Goal: Task Accomplishment & Management: Manage account settings

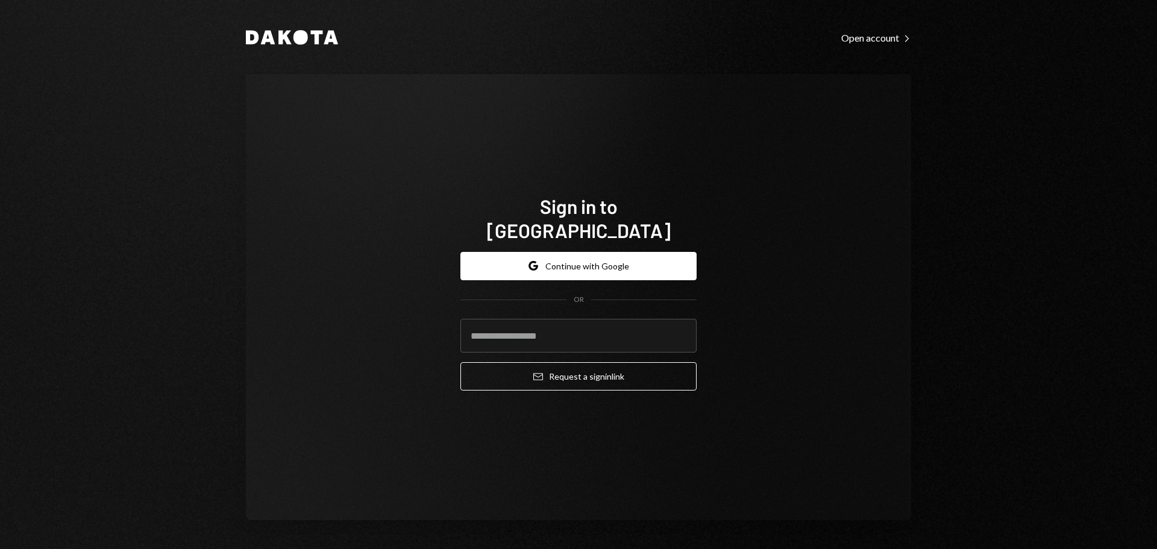
type input "**********"
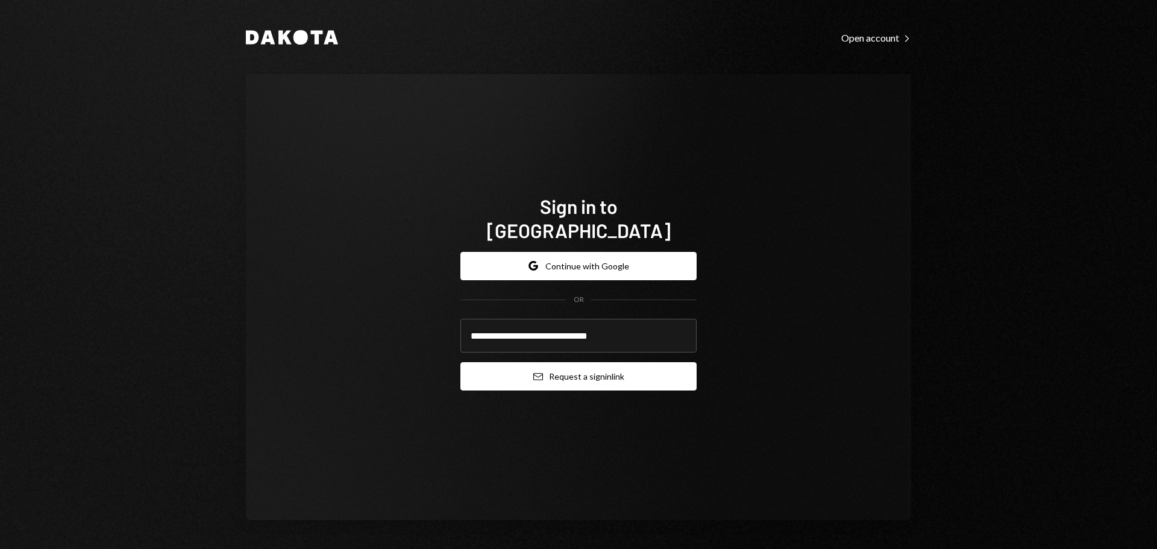
click at [593, 370] on button "Email Request a sign in link" at bounding box center [579, 376] width 236 height 28
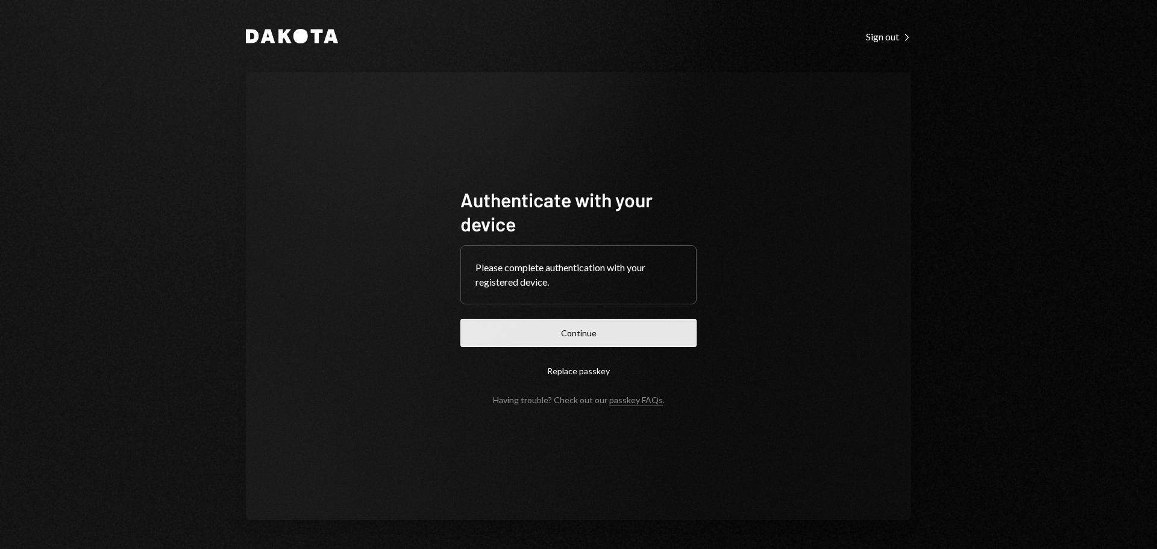
click at [572, 342] on button "Continue" at bounding box center [579, 333] width 236 height 28
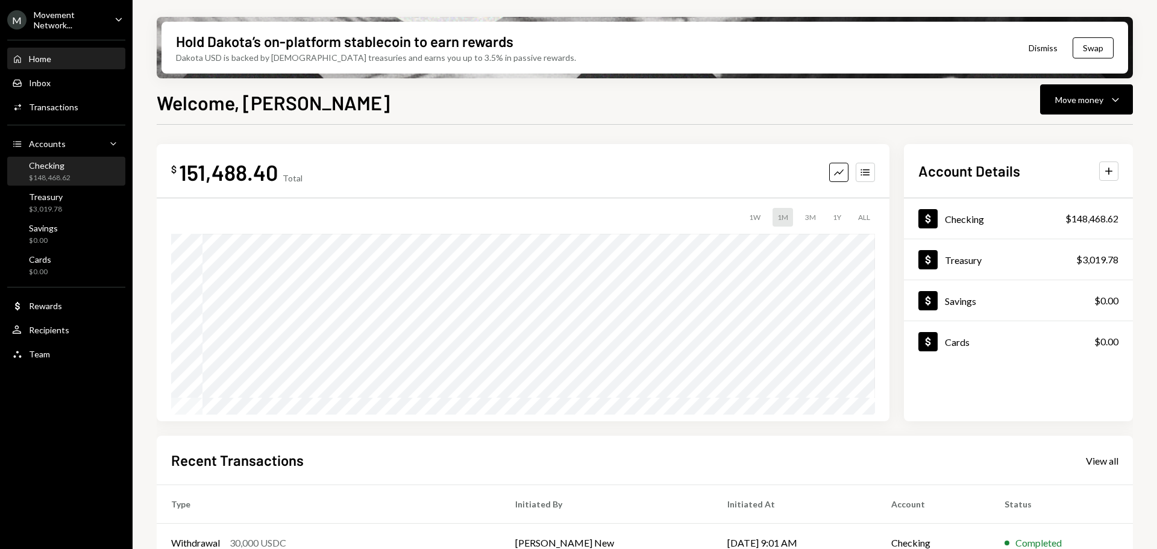
click at [74, 165] on div "Checking $148,468.62" at bounding box center [66, 171] width 109 height 23
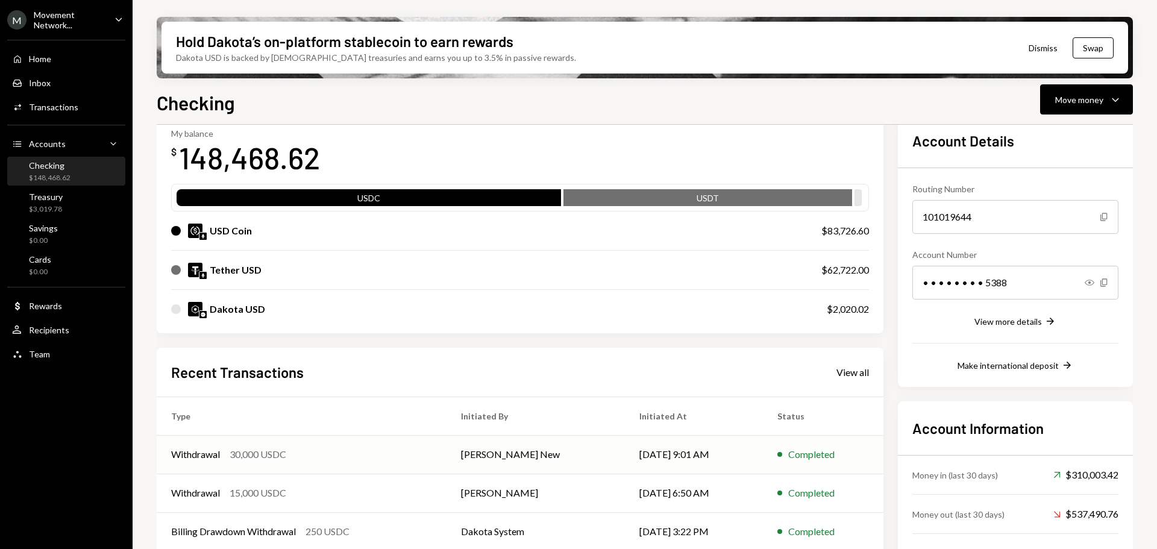
scroll to position [157, 0]
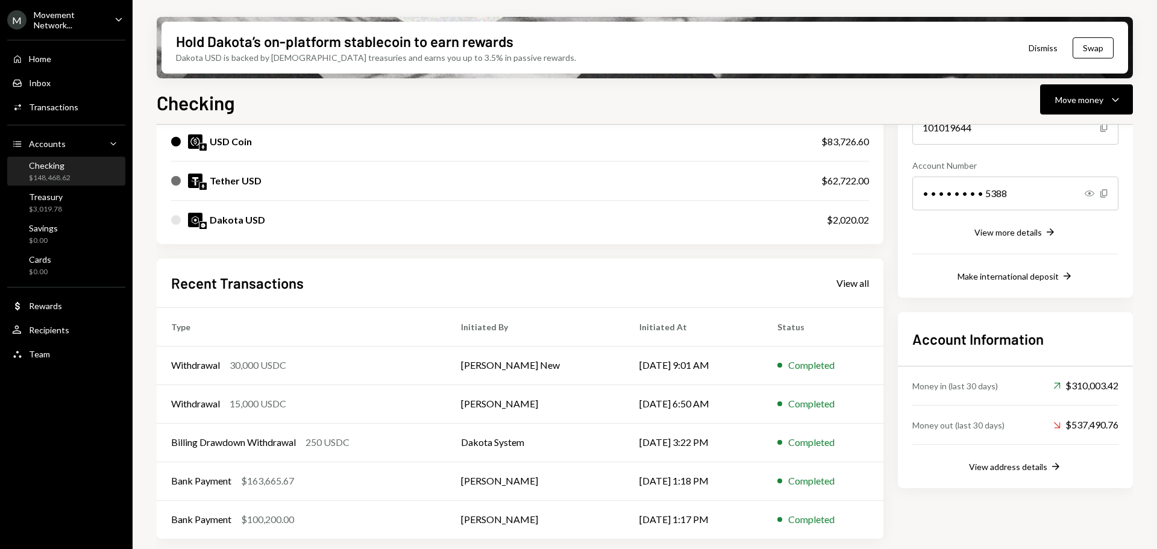
click at [90, 30] on div "Movement Network..." at bounding box center [69, 20] width 71 height 20
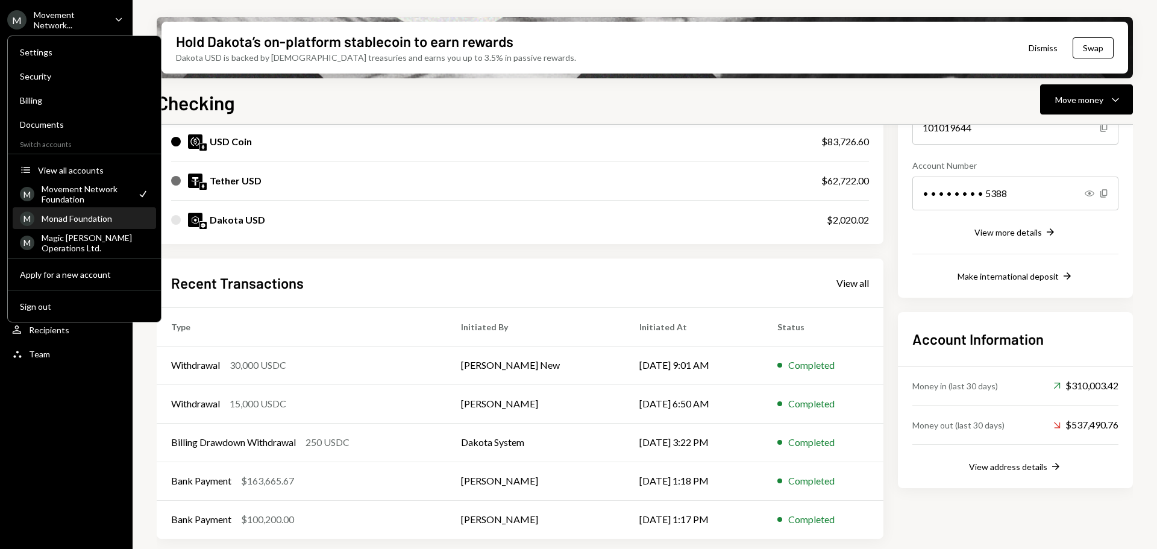
click at [92, 218] on div "Monad Foundation" at bounding box center [95, 218] width 107 height 10
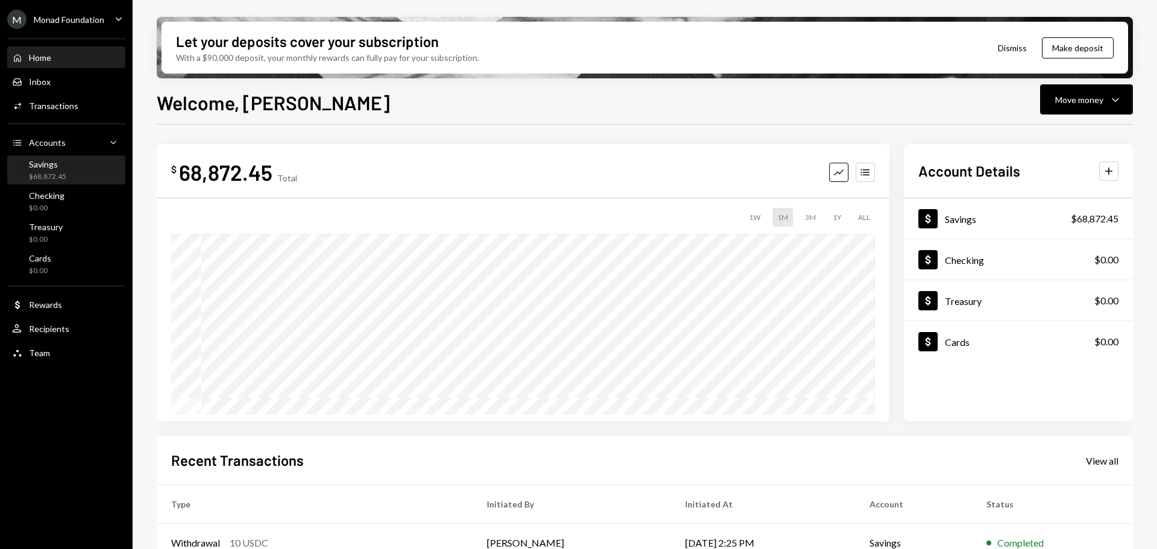
click at [64, 174] on div "$68,872.45" at bounding box center [47, 177] width 37 height 10
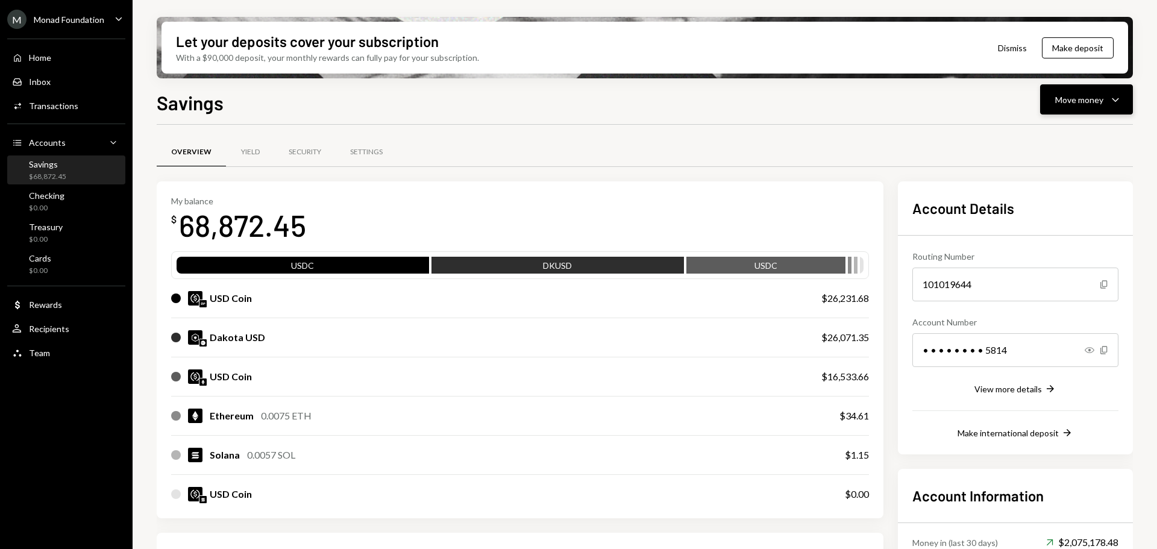
click at [1108, 94] on div "Move money Caret Down" at bounding box center [1087, 99] width 63 height 14
click at [1051, 135] on div "Send" at bounding box center [1077, 136] width 88 height 13
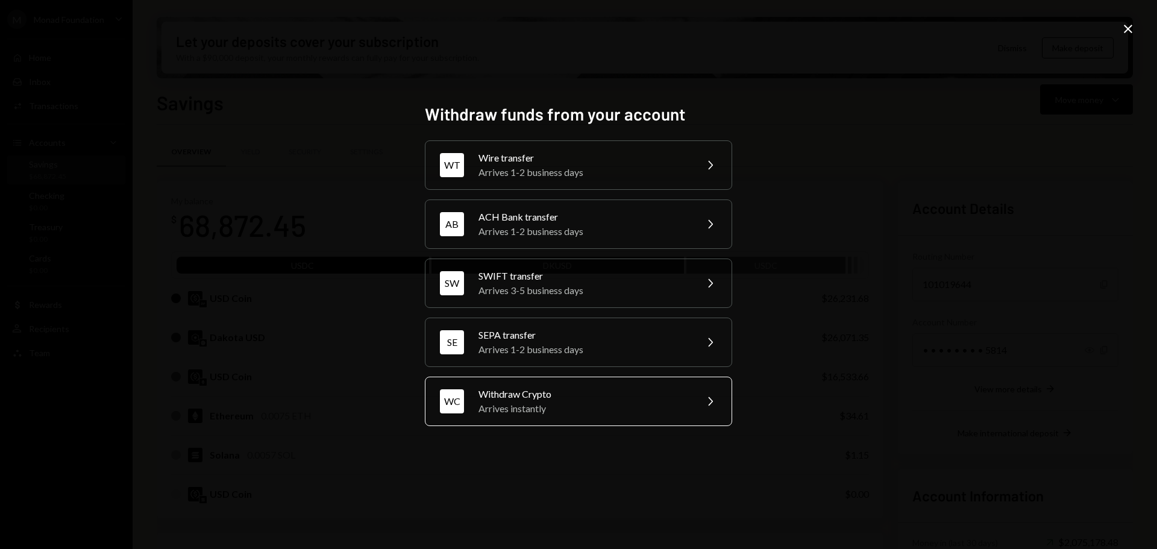
click at [575, 419] on div "WC Withdraw Crypto Arrives instantly Chevron Right" at bounding box center [578, 401] width 307 height 49
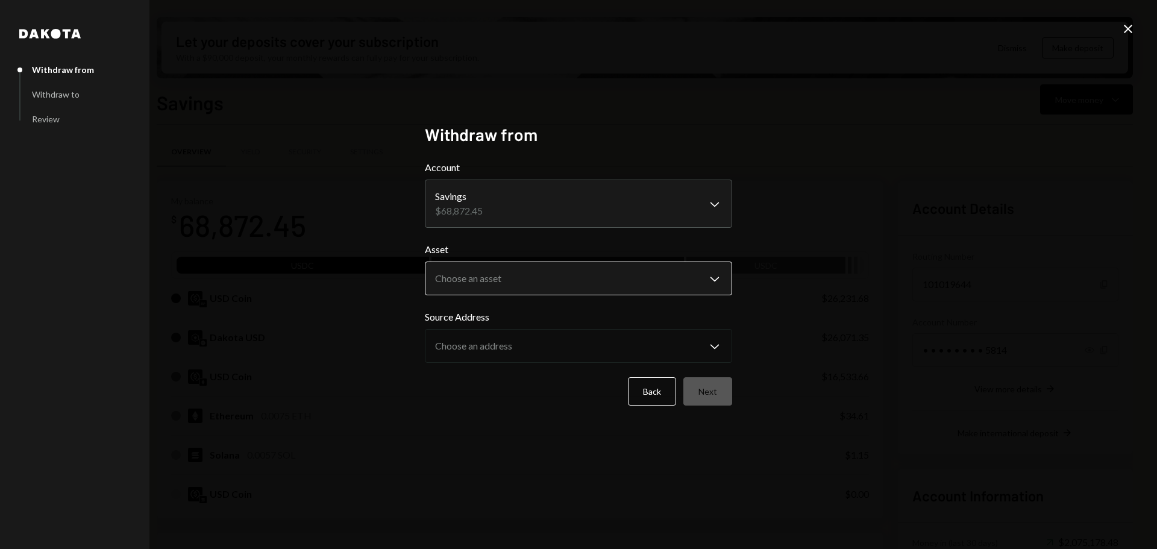
click at [541, 268] on body "M Monad Foundation Caret Down Home Home Inbox Inbox Activities Transactions Acc…" at bounding box center [578, 274] width 1157 height 549
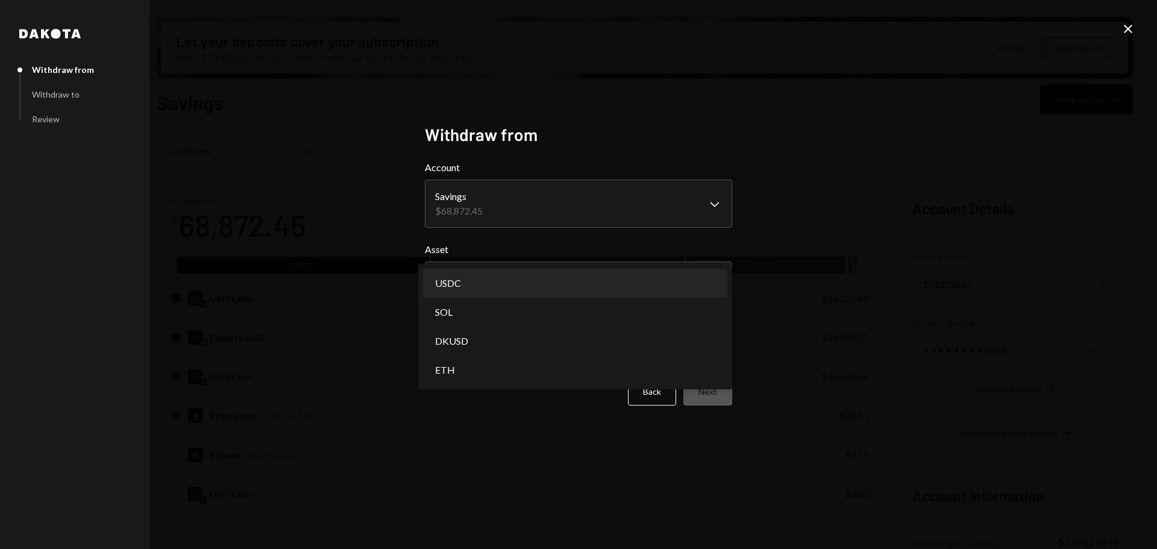
select select "****"
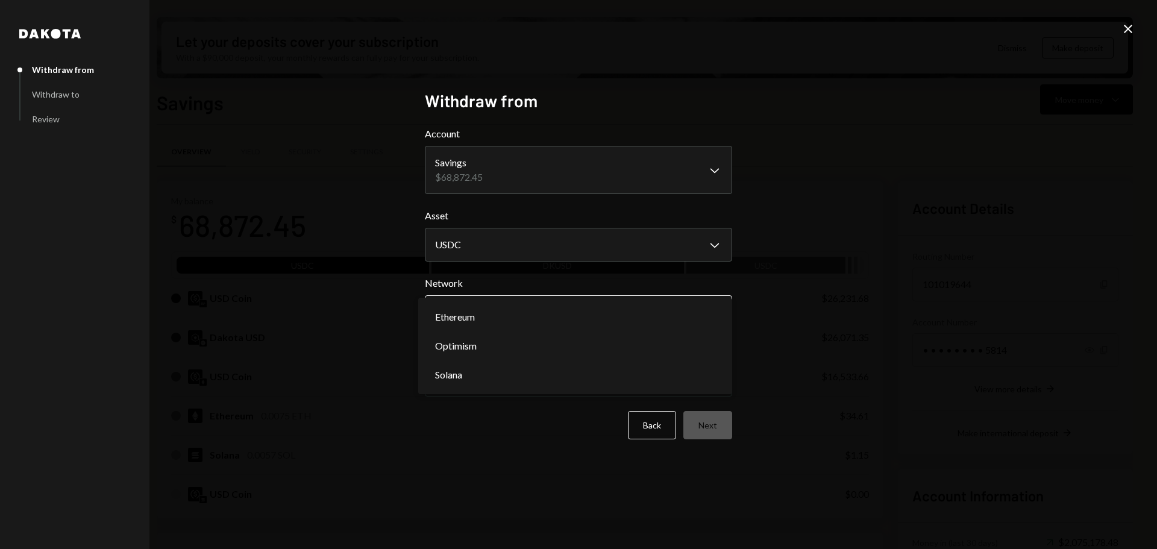
click at [547, 319] on body "M Monad Foundation Caret Down Home Home Inbox Inbox Activities Transactions Acc…" at bounding box center [578, 274] width 1157 height 549
select select "**********"
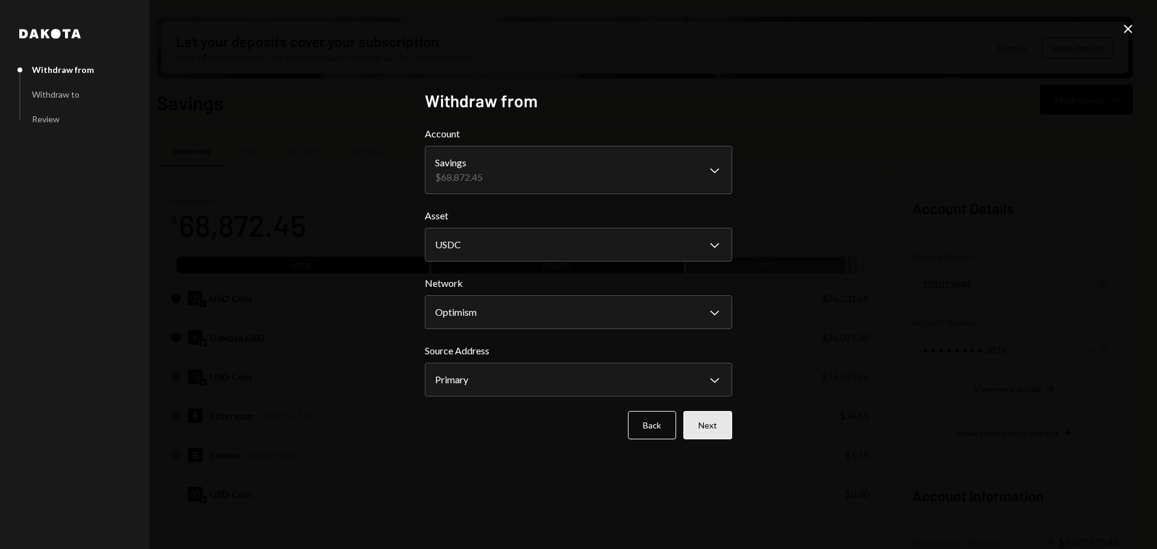
click at [719, 425] on button "Next" at bounding box center [708, 425] width 49 height 28
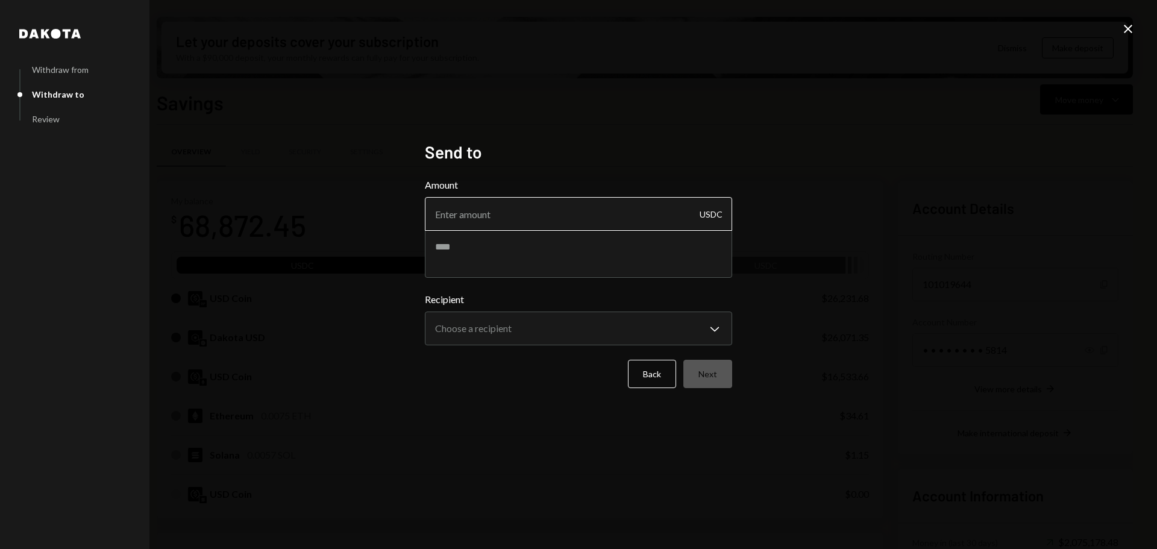
click at [532, 212] on input "Amount" at bounding box center [578, 214] width 307 height 34
type input "3500"
click at [500, 246] on textarea at bounding box center [578, 254] width 307 height 48
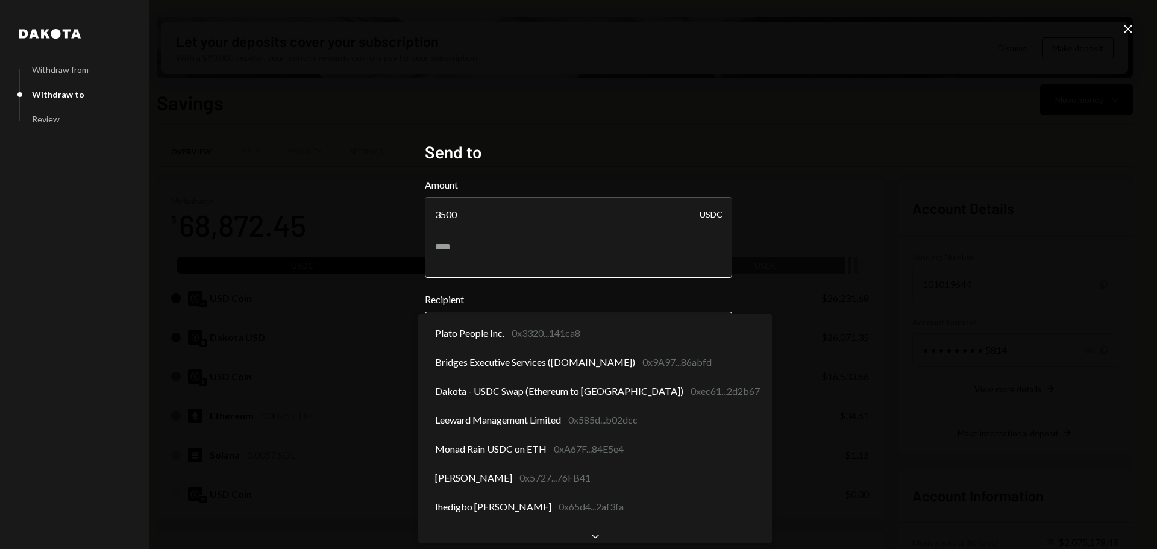
click at [509, 327] on body "M Monad Foundation Caret Down Home Home Inbox Inbox Activities Transactions Acc…" at bounding box center [578, 274] width 1157 height 549
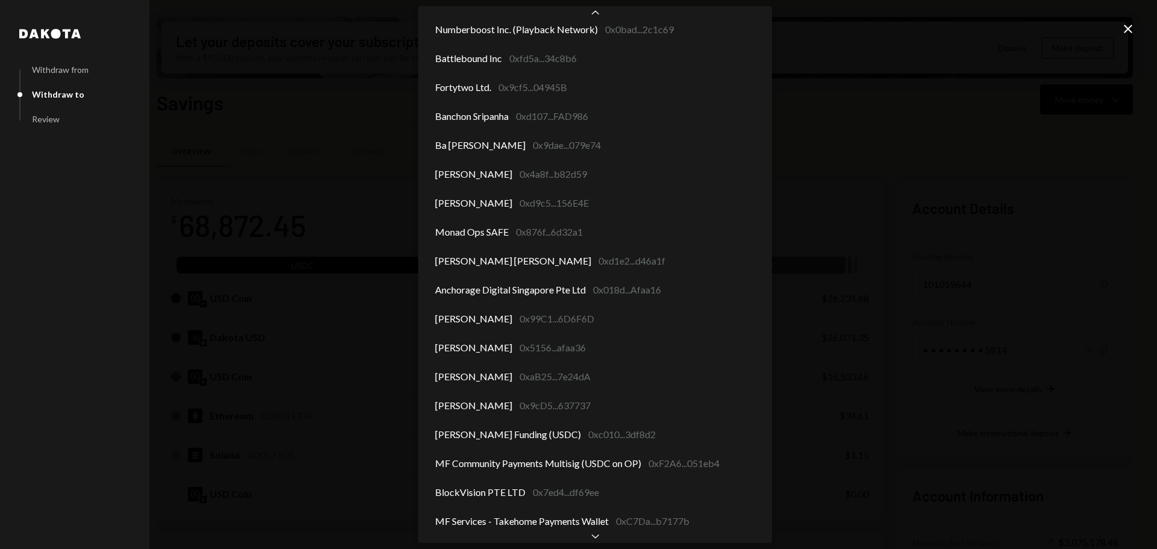
scroll to position [473, 0]
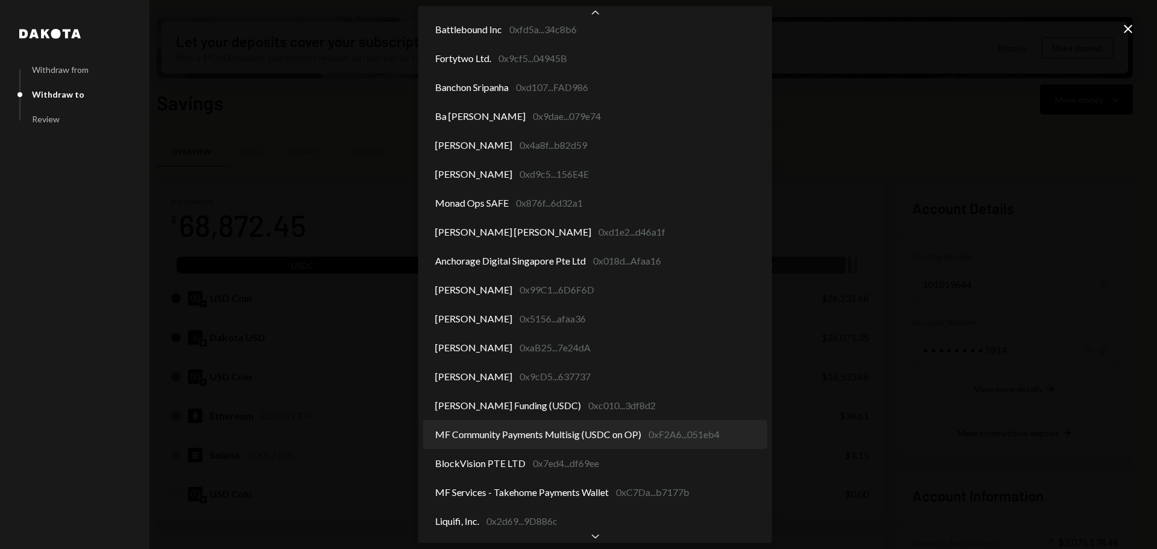
select select "**********"
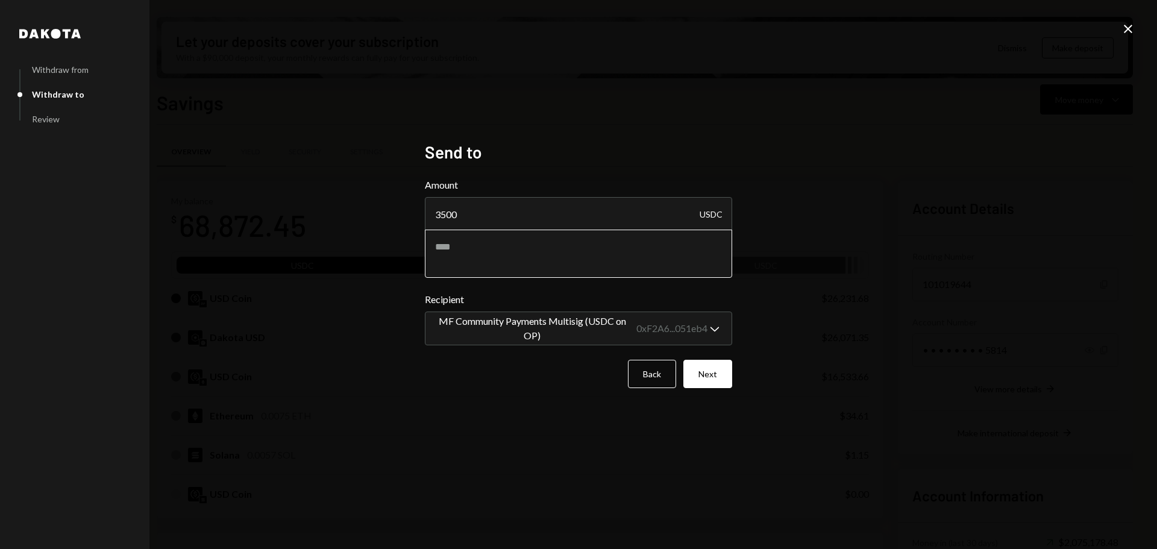
click at [529, 252] on textarea at bounding box center [578, 254] width 307 height 48
type textarea "**********"
click at [711, 375] on button "Next" at bounding box center [708, 374] width 49 height 28
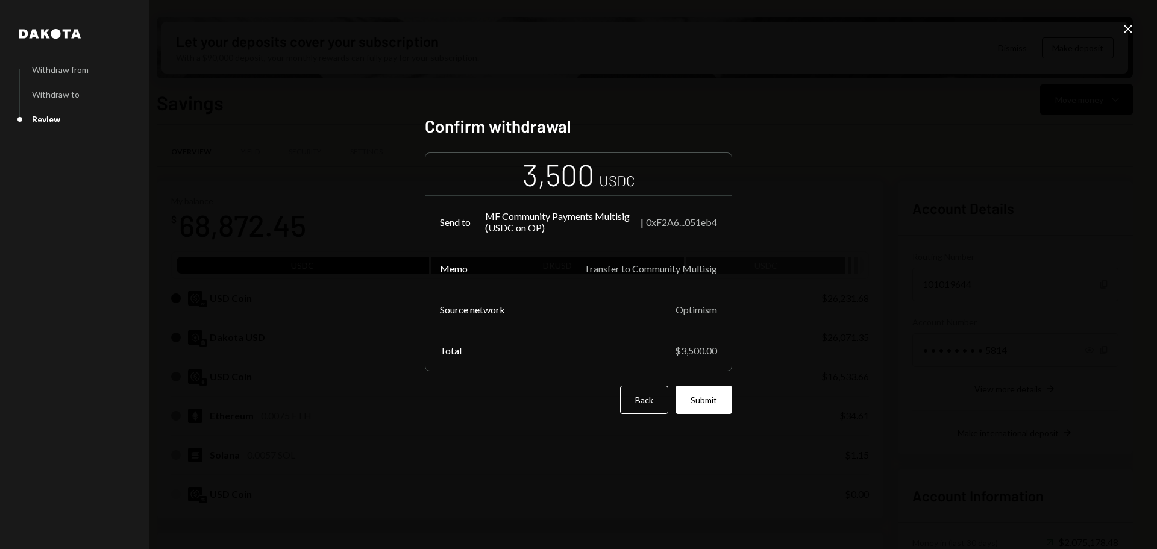
drag, startPoint x: 704, startPoint y: 409, endPoint x: 766, endPoint y: 408, distance: 62.1
click at [704, 410] on button "Submit" at bounding box center [704, 400] width 57 height 28
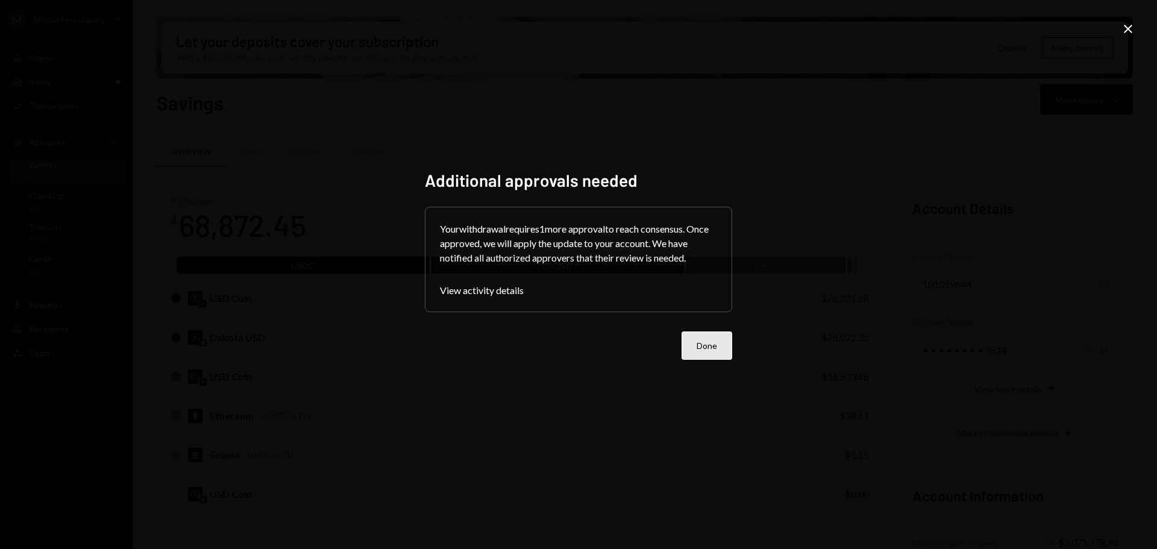
click at [714, 348] on button "Done" at bounding box center [707, 346] width 51 height 28
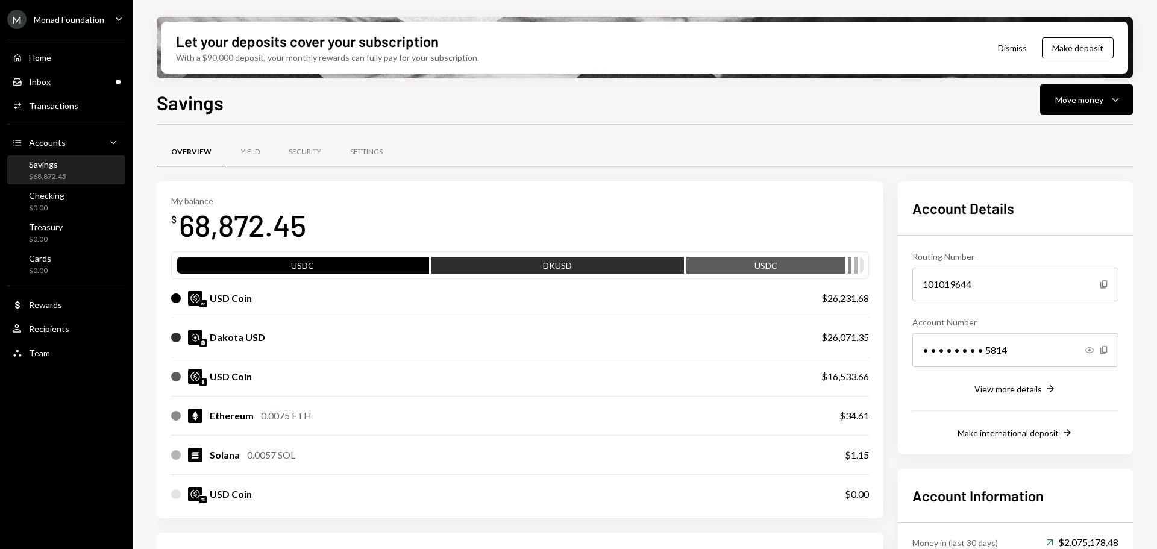
drag, startPoint x: 53, startPoint y: 52, endPoint x: 80, endPoint y: 71, distance: 32.6
click at [54, 52] on div "Home Home" at bounding box center [66, 57] width 109 height 11
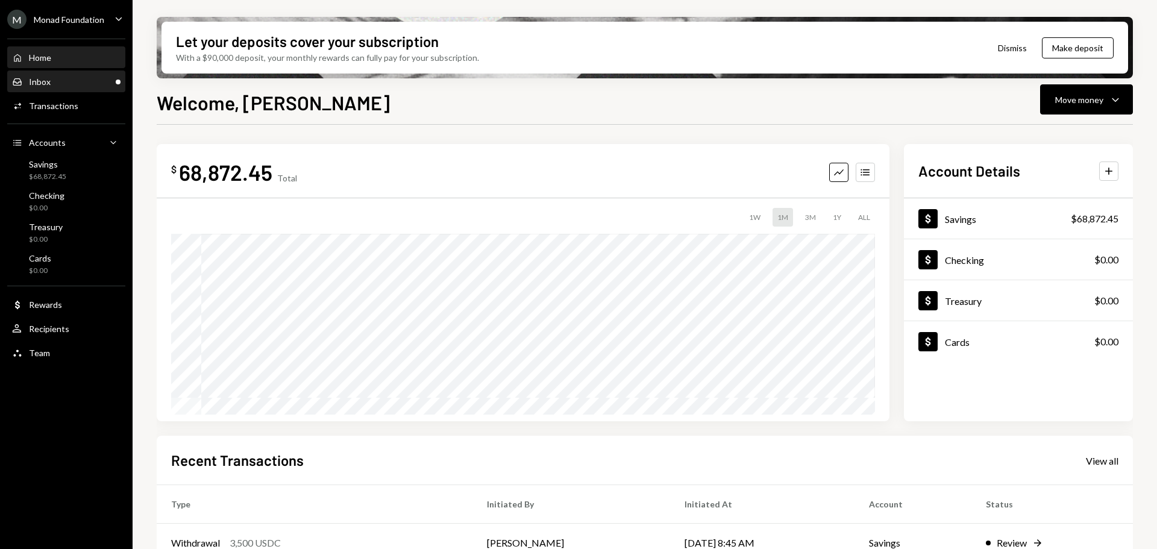
click at [66, 77] on div "Inbox Inbox" at bounding box center [66, 82] width 109 height 11
click at [48, 83] on div "Inbox" at bounding box center [40, 82] width 22 height 10
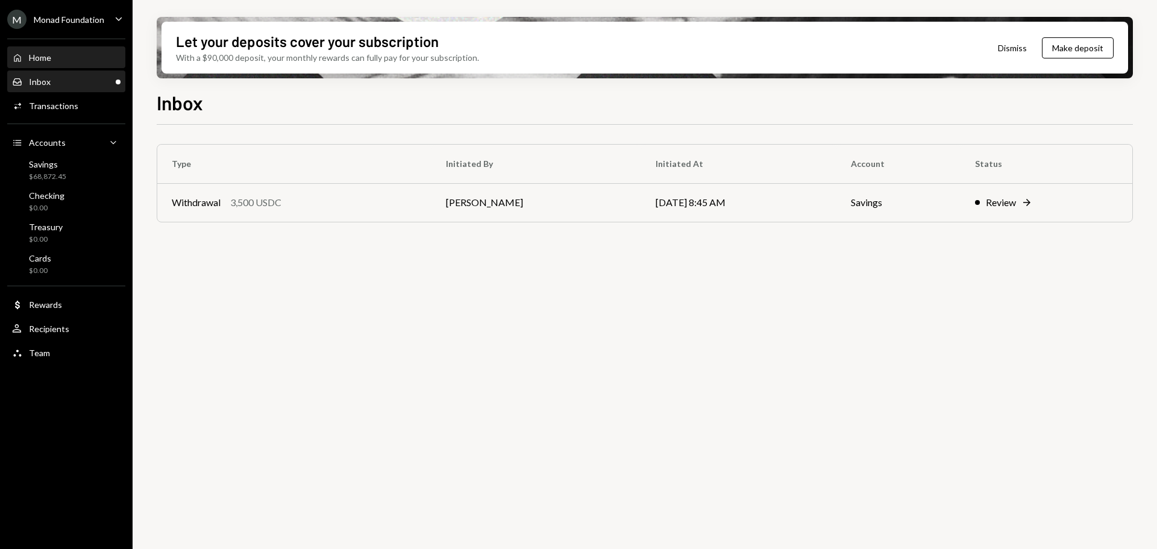
click at [47, 54] on div "Home" at bounding box center [40, 57] width 22 height 10
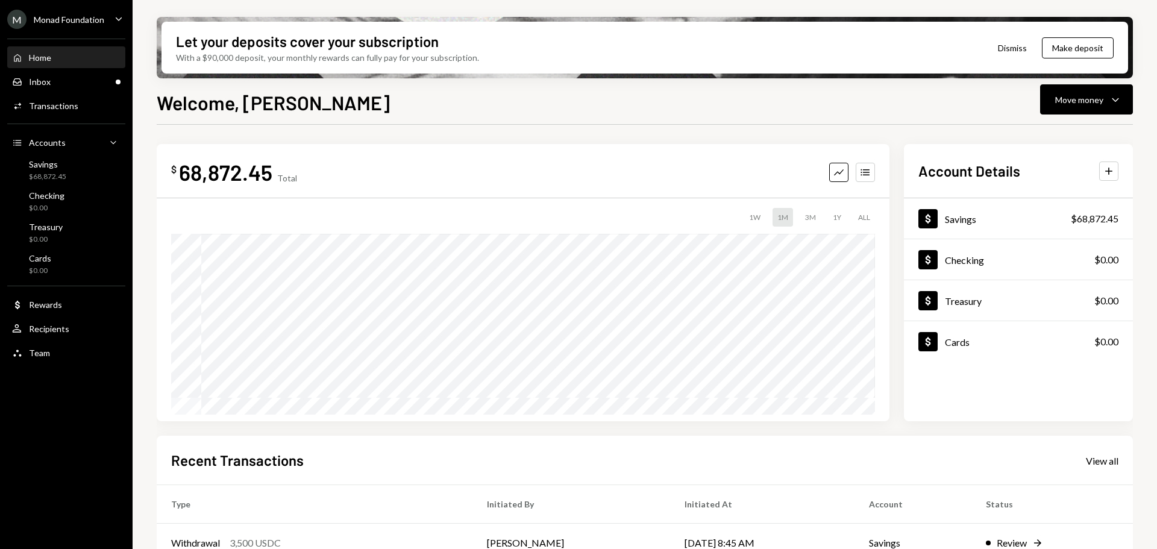
click at [72, 54] on div "Home Home" at bounding box center [66, 57] width 109 height 11
click at [65, 58] on div "Home Home" at bounding box center [66, 57] width 109 height 11
click at [68, 60] on div "Home Home" at bounding box center [66, 57] width 109 height 11
click at [55, 81] on div "Inbox Inbox" at bounding box center [66, 82] width 109 height 11
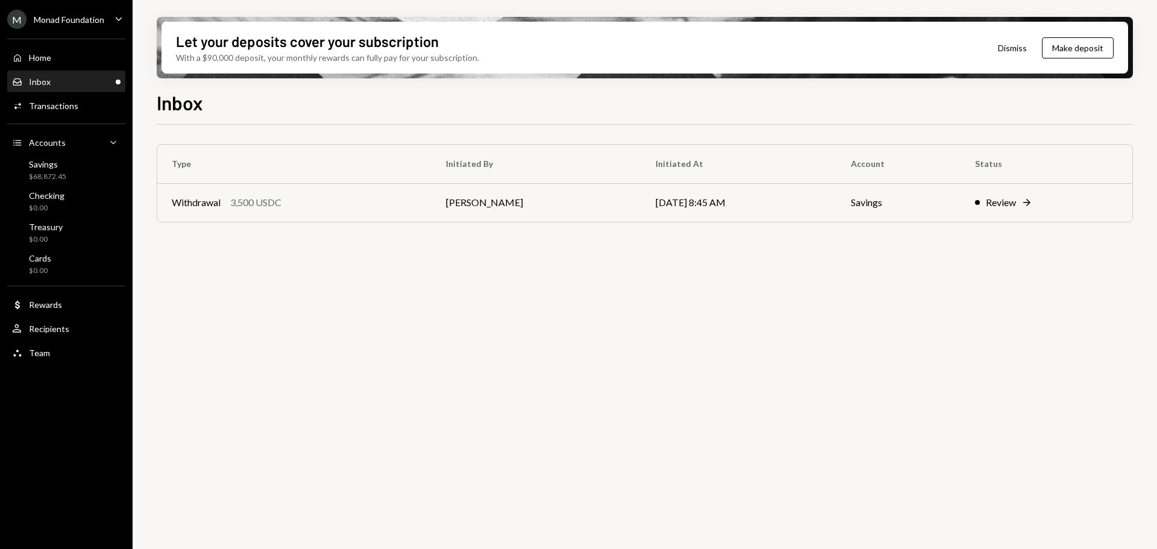
click at [55, 42] on div "Home Home Inbox Inbox Activities Transactions Accounts Accounts Caret Down Savi…" at bounding box center [66, 198] width 133 height 335
click at [52, 59] on div "Home Home" at bounding box center [66, 57] width 109 height 11
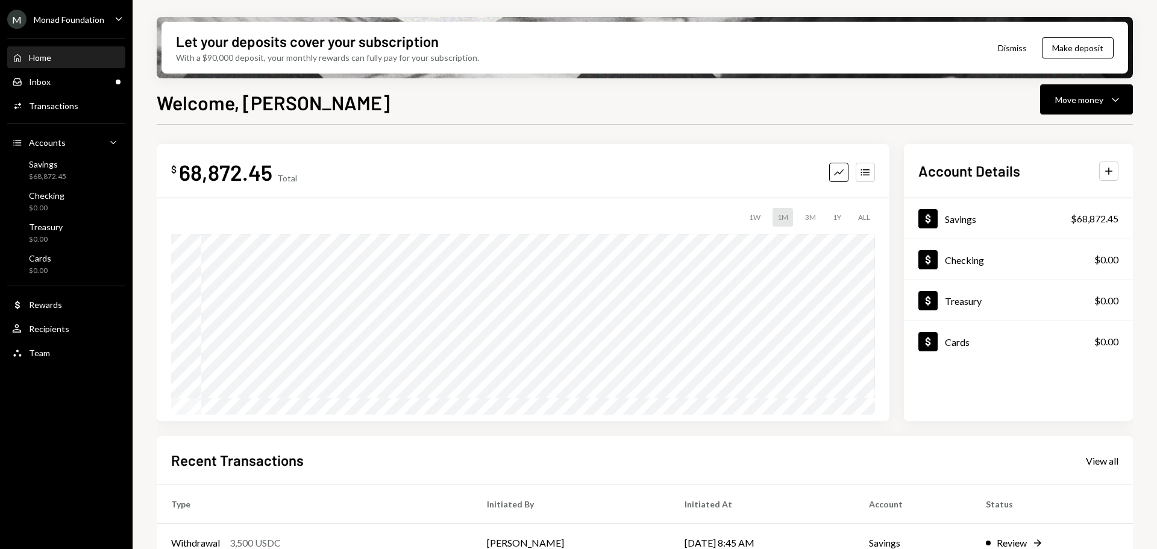
click at [61, 93] on div "Home Home Inbox Inbox Activities Transactions Accounts Accounts Caret Down Savi…" at bounding box center [66, 198] width 133 height 335
click at [58, 82] on div "Inbox Inbox" at bounding box center [66, 82] width 109 height 11
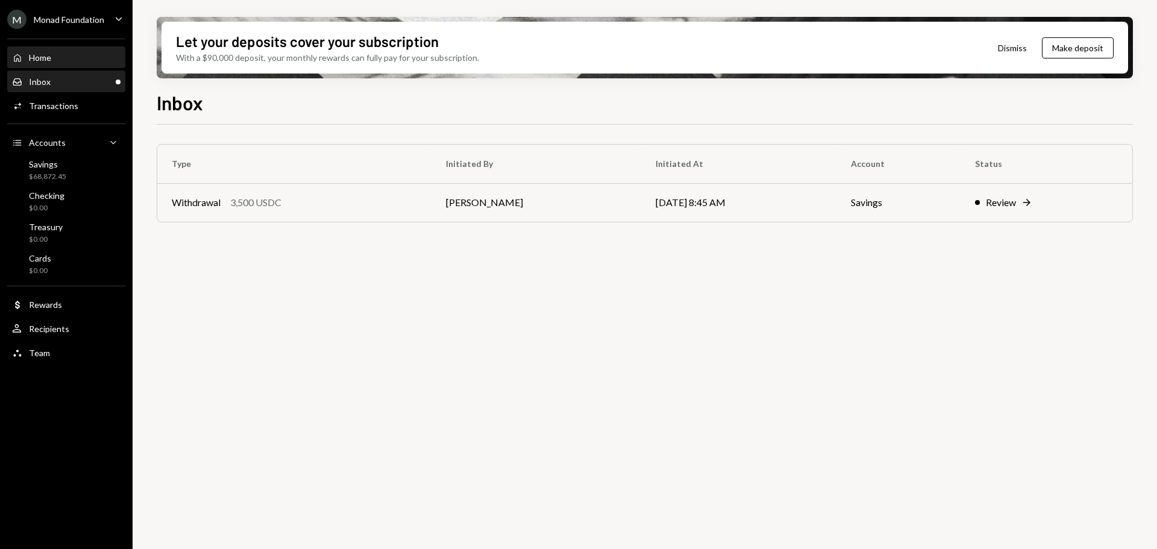
click at [59, 56] on div "Home Home" at bounding box center [66, 57] width 109 height 11
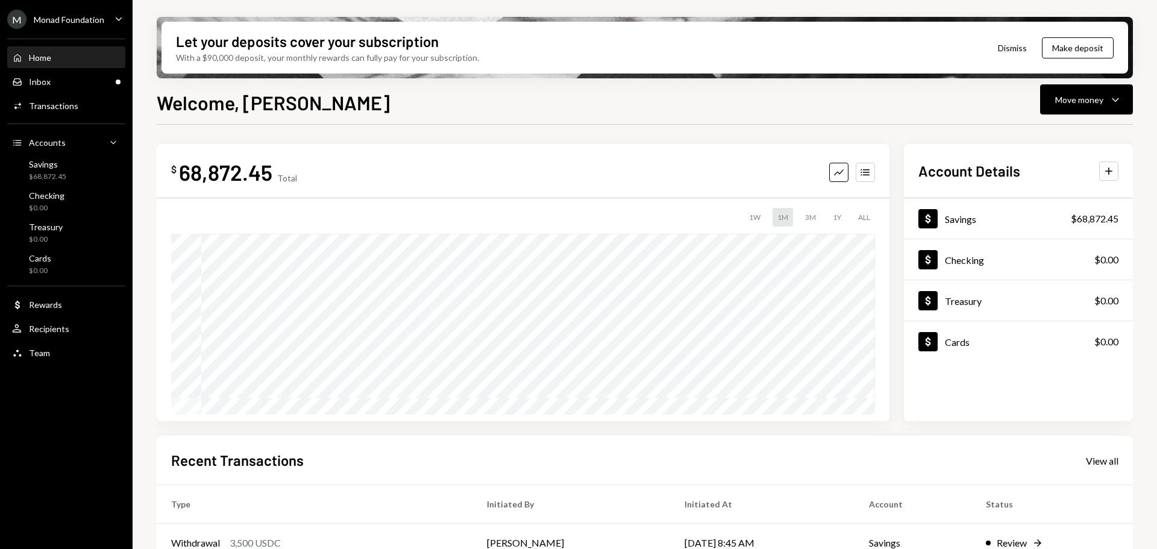
click at [72, 27] on div "M Monad Foundation" at bounding box center [55, 19] width 97 height 19
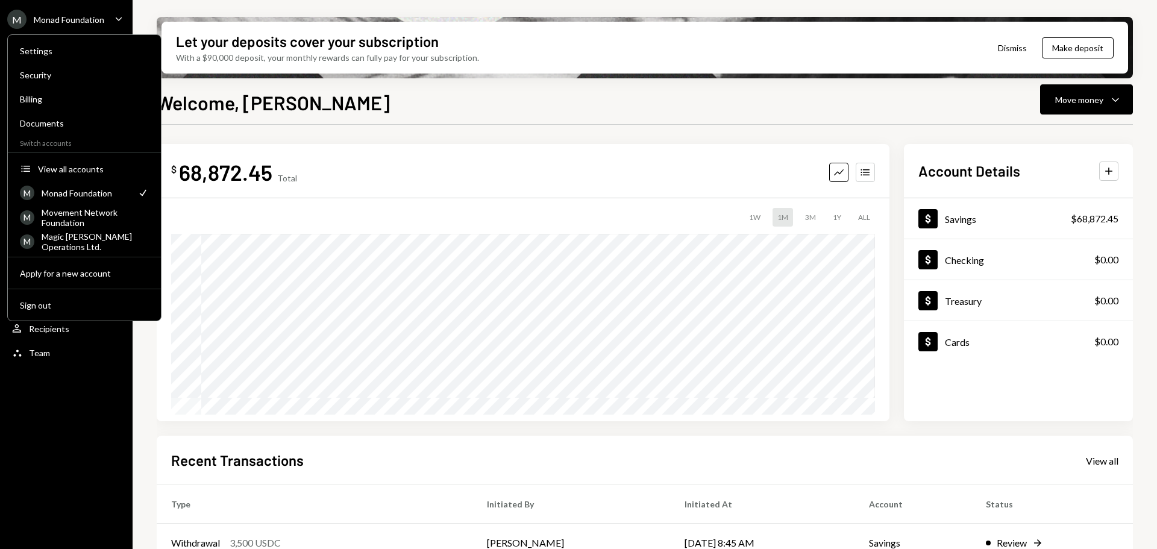
click at [75, 27] on div "M Monad Foundation" at bounding box center [55, 19] width 97 height 19
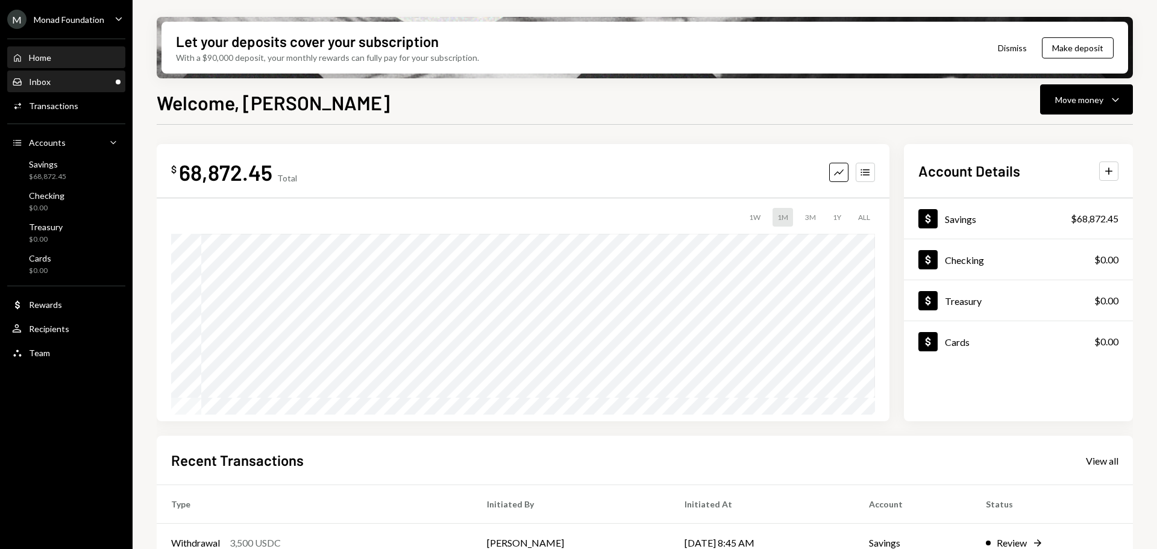
click at [83, 81] on div "Inbox Inbox" at bounding box center [66, 82] width 109 height 11
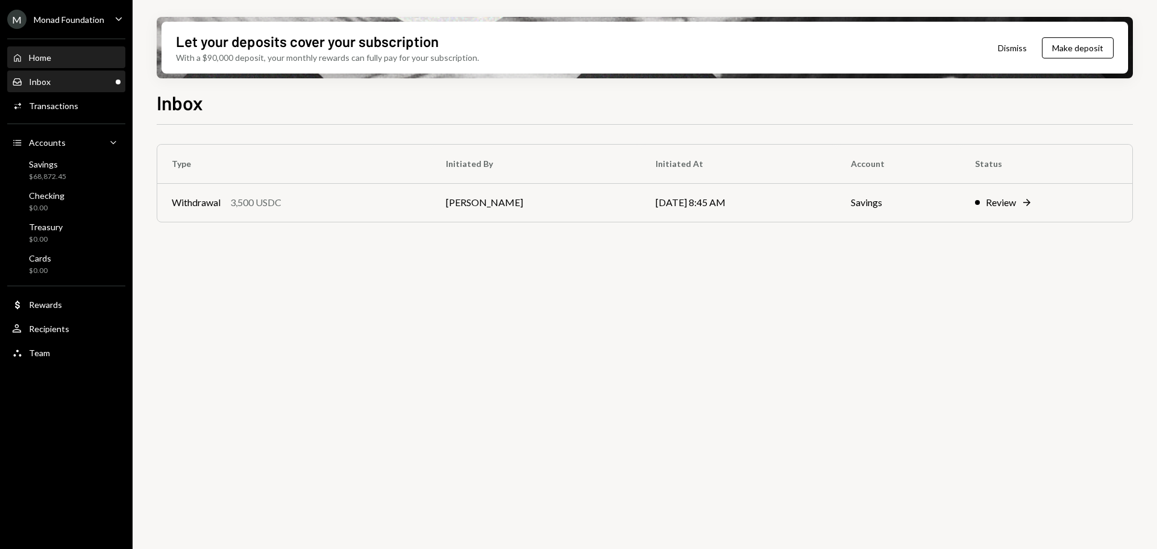
click at [67, 58] on div "Home Home" at bounding box center [66, 57] width 109 height 11
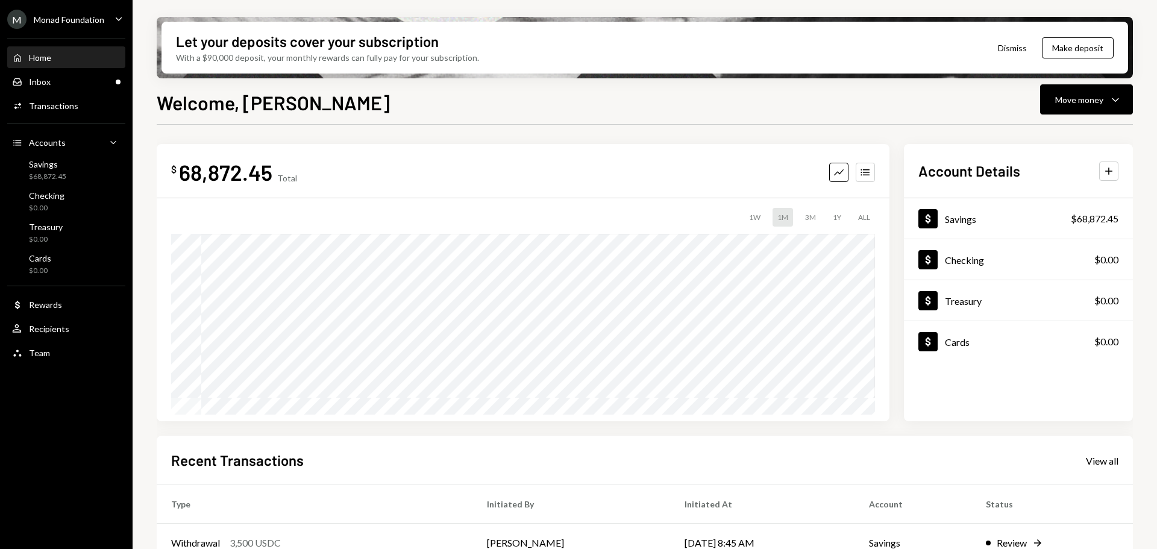
click at [66, 20] on div "Monad Foundation" at bounding box center [69, 19] width 71 height 10
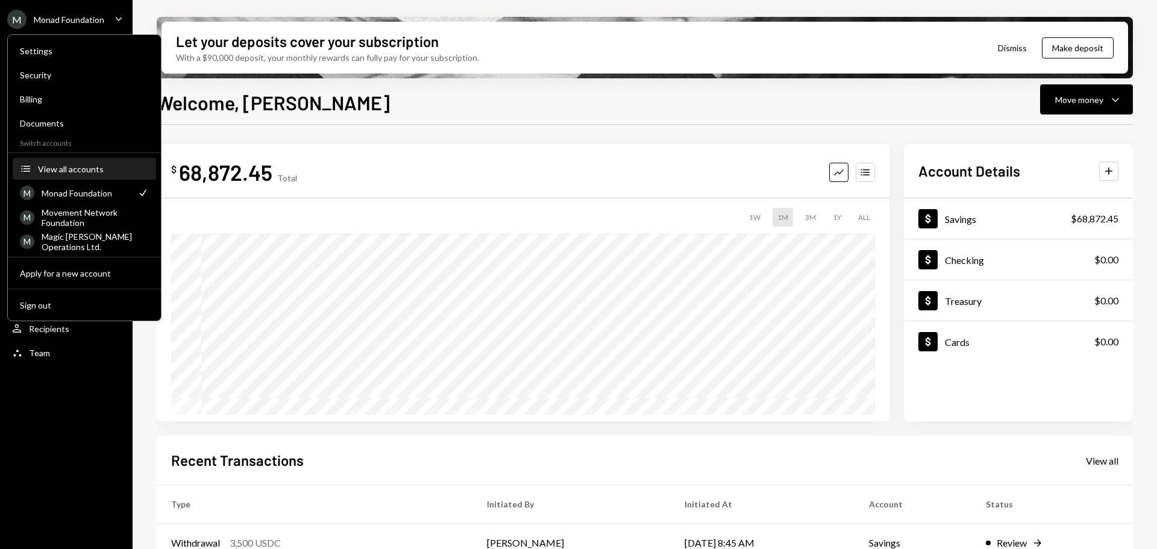
click at [83, 166] on div "View all accounts" at bounding box center [93, 169] width 111 height 10
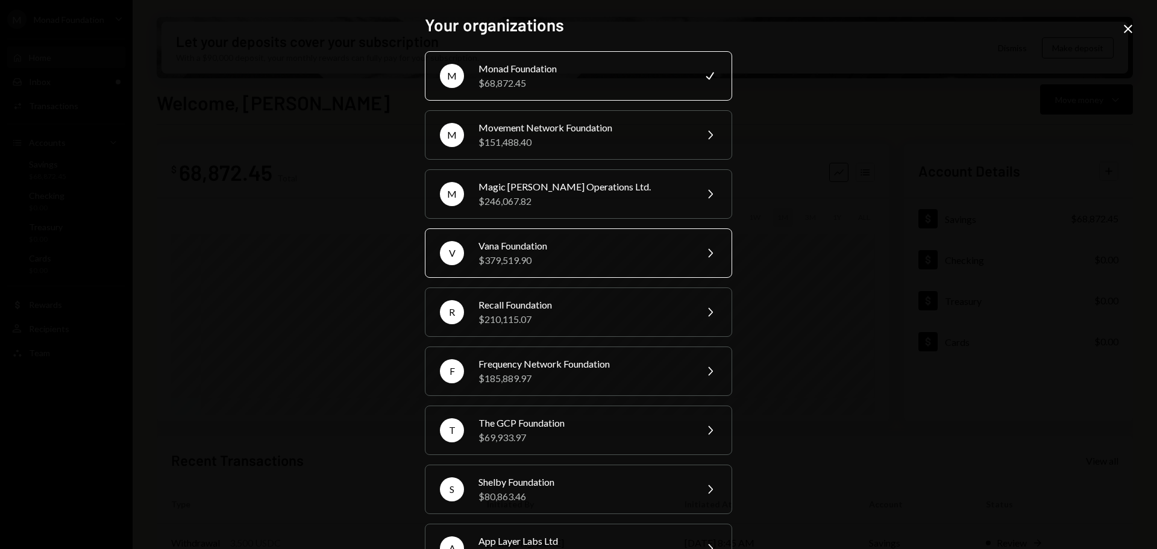
click at [591, 254] on div "$379,519.90" at bounding box center [584, 260] width 210 height 14
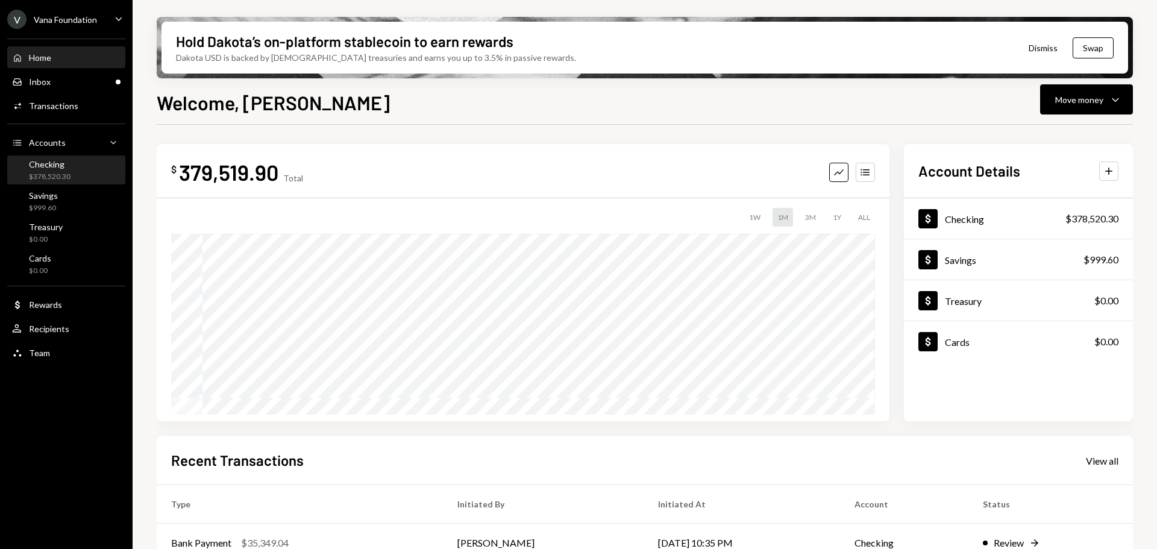
click at [77, 168] on div "Checking $378,520.30" at bounding box center [66, 170] width 109 height 23
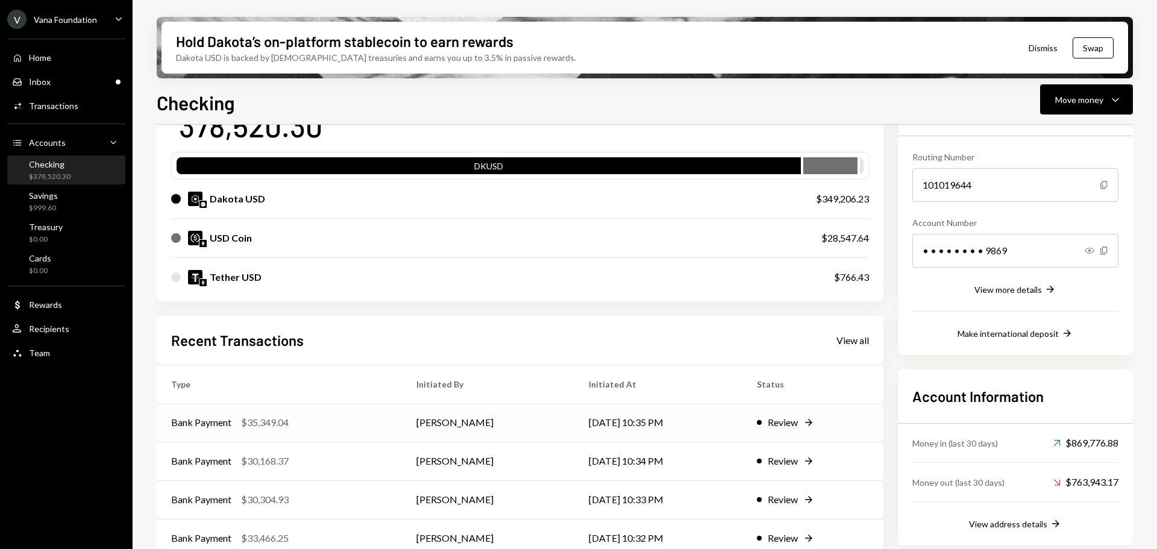
scroll to position [157, 0]
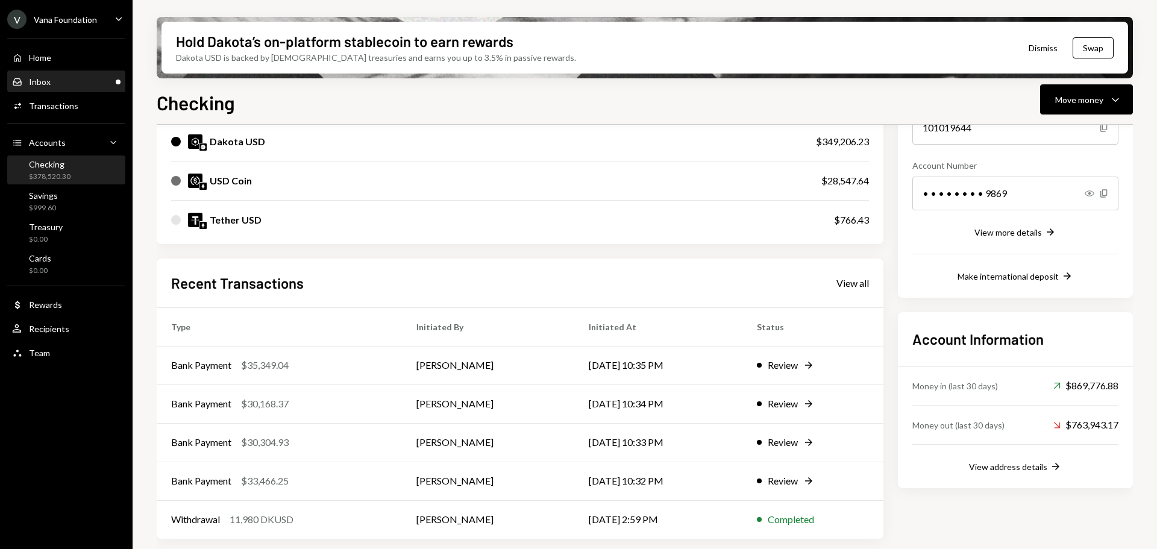
click at [43, 76] on div "Inbox Inbox" at bounding box center [66, 82] width 109 height 20
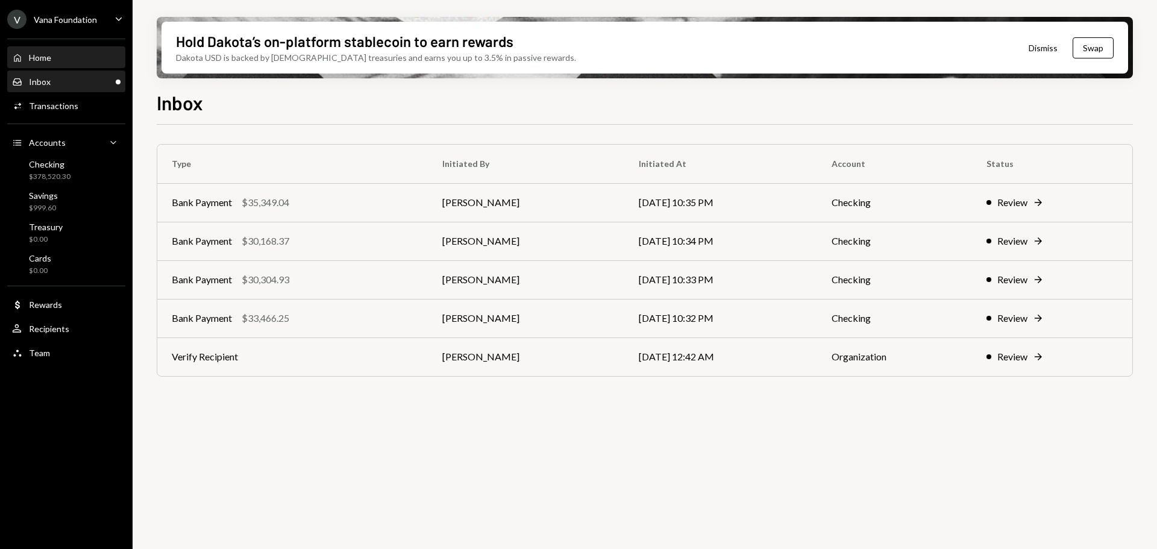
click at [54, 52] on div "Home Home" at bounding box center [66, 57] width 109 height 11
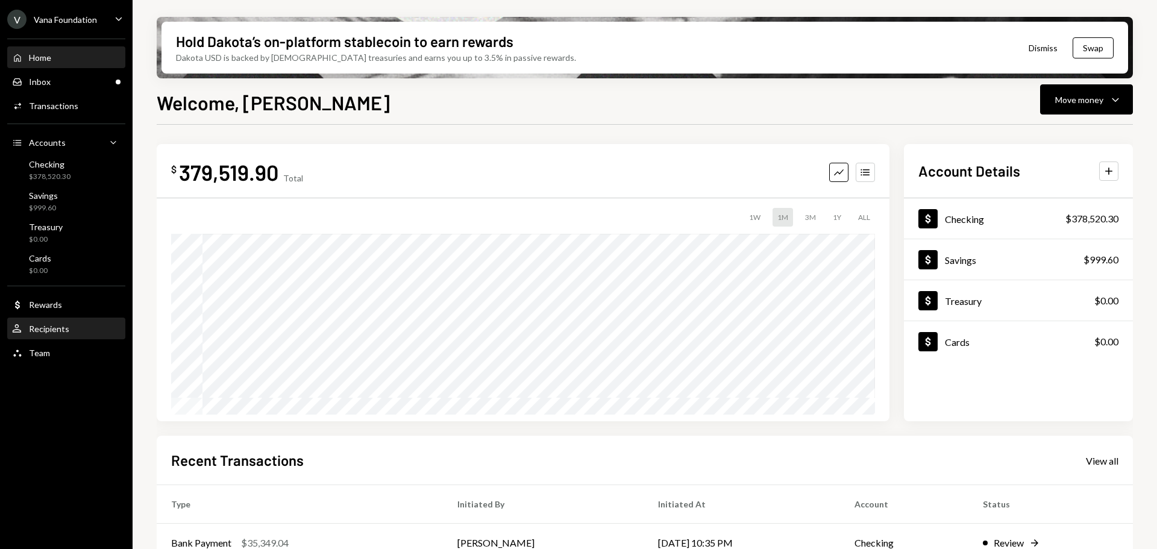
click at [61, 333] on div "Recipients" at bounding box center [49, 329] width 40 height 10
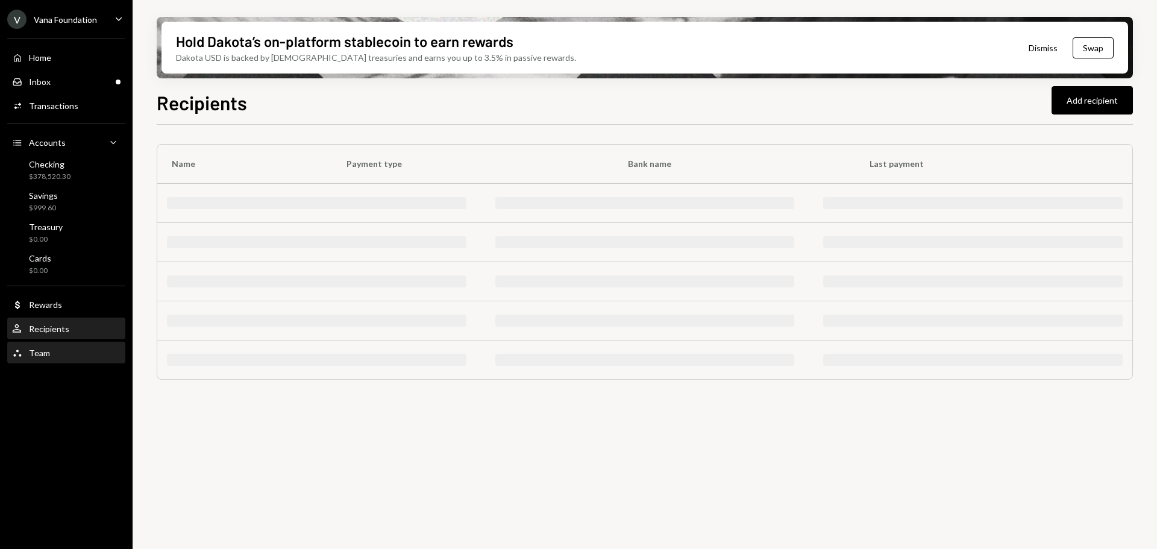
click at [57, 350] on div "Team Team" at bounding box center [66, 353] width 109 height 11
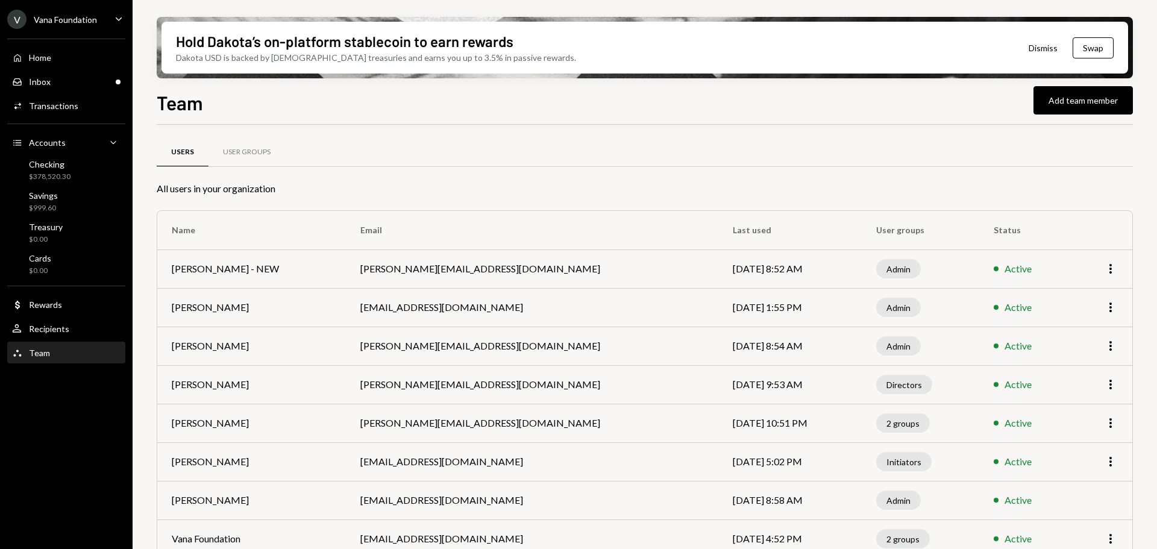
scroll to position [58, 0]
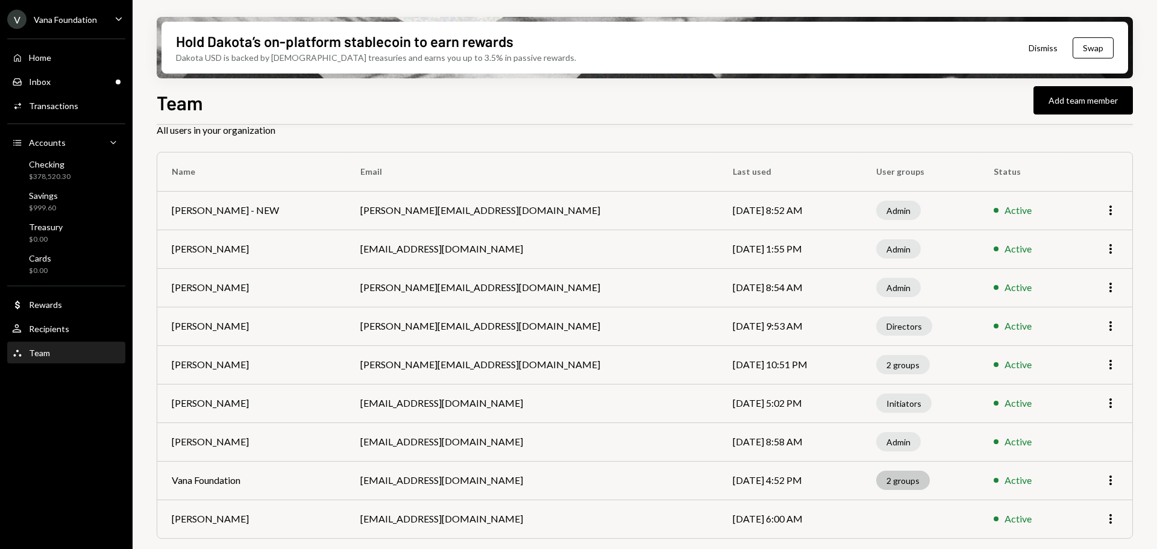
click at [877, 483] on div "2 groups" at bounding box center [904, 480] width 54 height 19
click at [892, 481] on div "2 groups" at bounding box center [904, 480] width 54 height 19
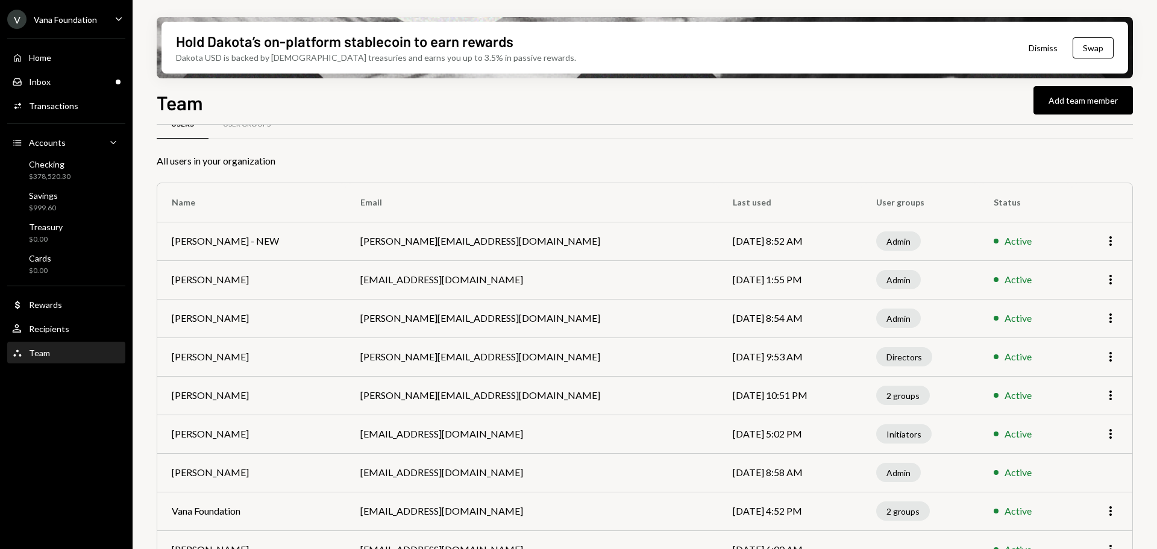
scroll to position [0, 0]
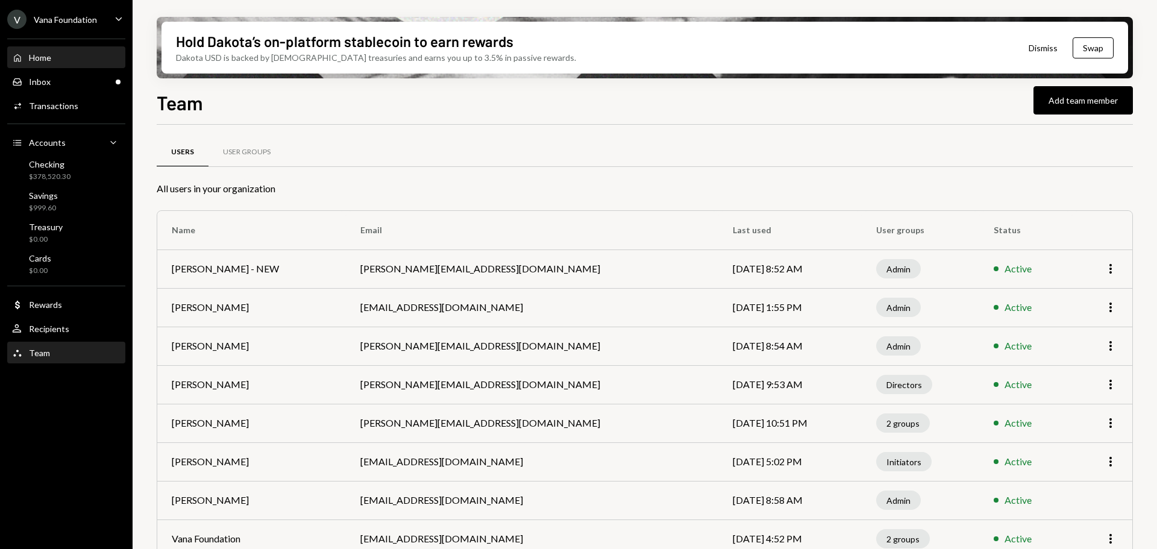
click at [52, 55] on div "Home Home" at bounding box center [66, 57] width 109 height 11
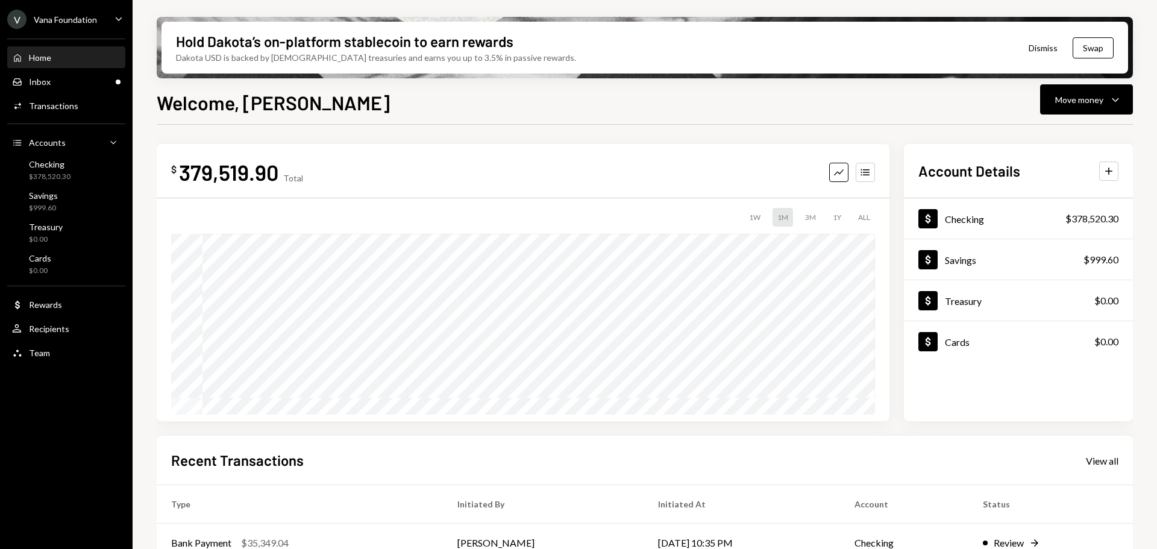
click at [55, 60] on div "Home Home" at bounding box center [66, 57] width 109 height 11
